Goal: Communication & Community: Connect with others

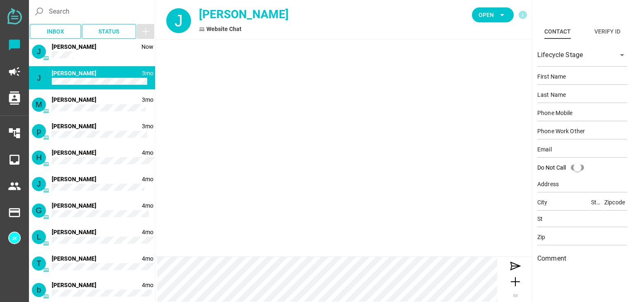
type input "[PERSON_NAME]"
type input "[EMAIL_ADDRESS][DOMAIN_NAME]"
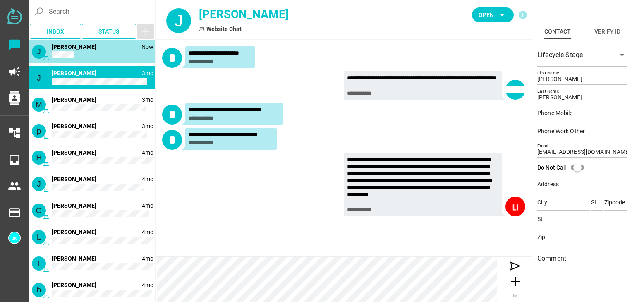
click at [101, 48] on div "J Now [PERSON_NAME]" at bounding box center [92, 51] width 126 height 23
type input "[PERSON_NAME]"
type input "[EMAIL_ADDRESS][DOMAIN_NAME]"
